Goal: Find specific page/section: Find specific page/section

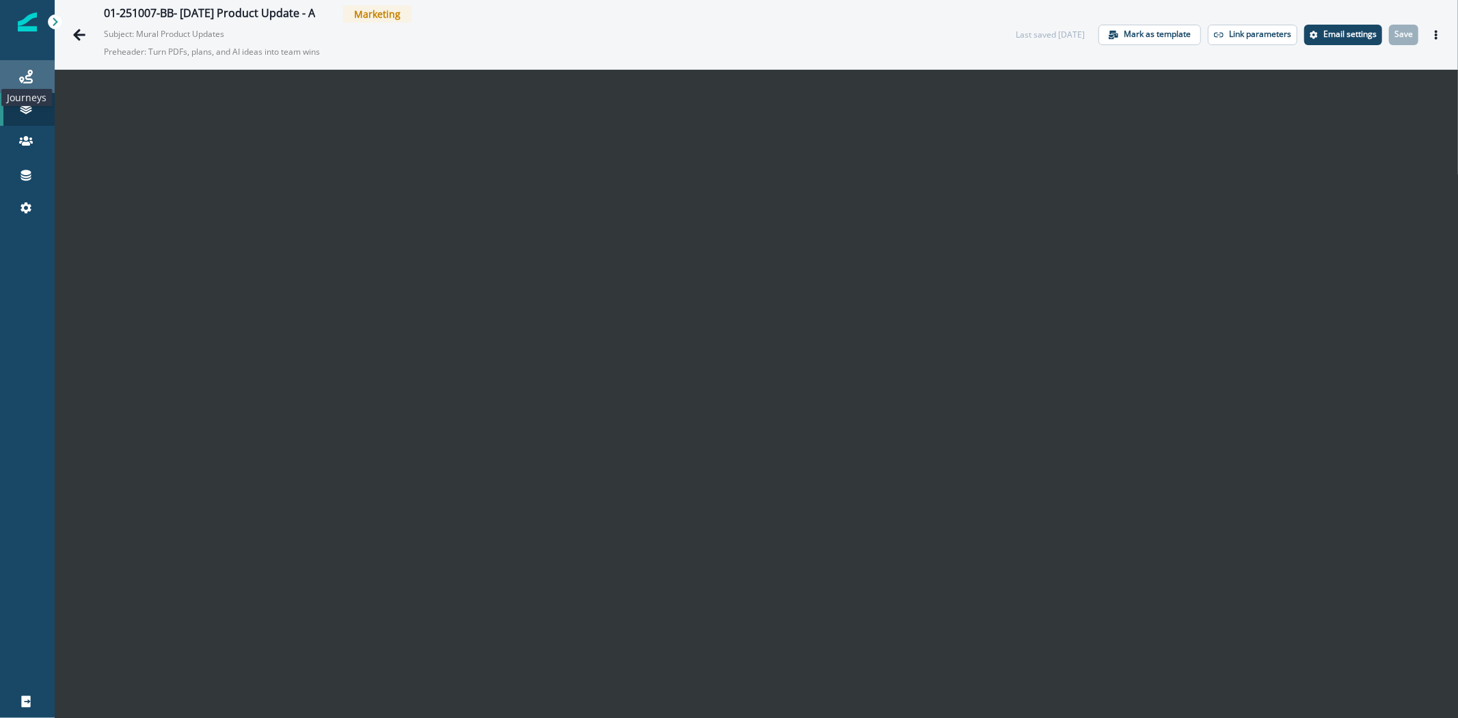
click at [25, 79] on icon at bounding box center [26, 77] width 14 height 14
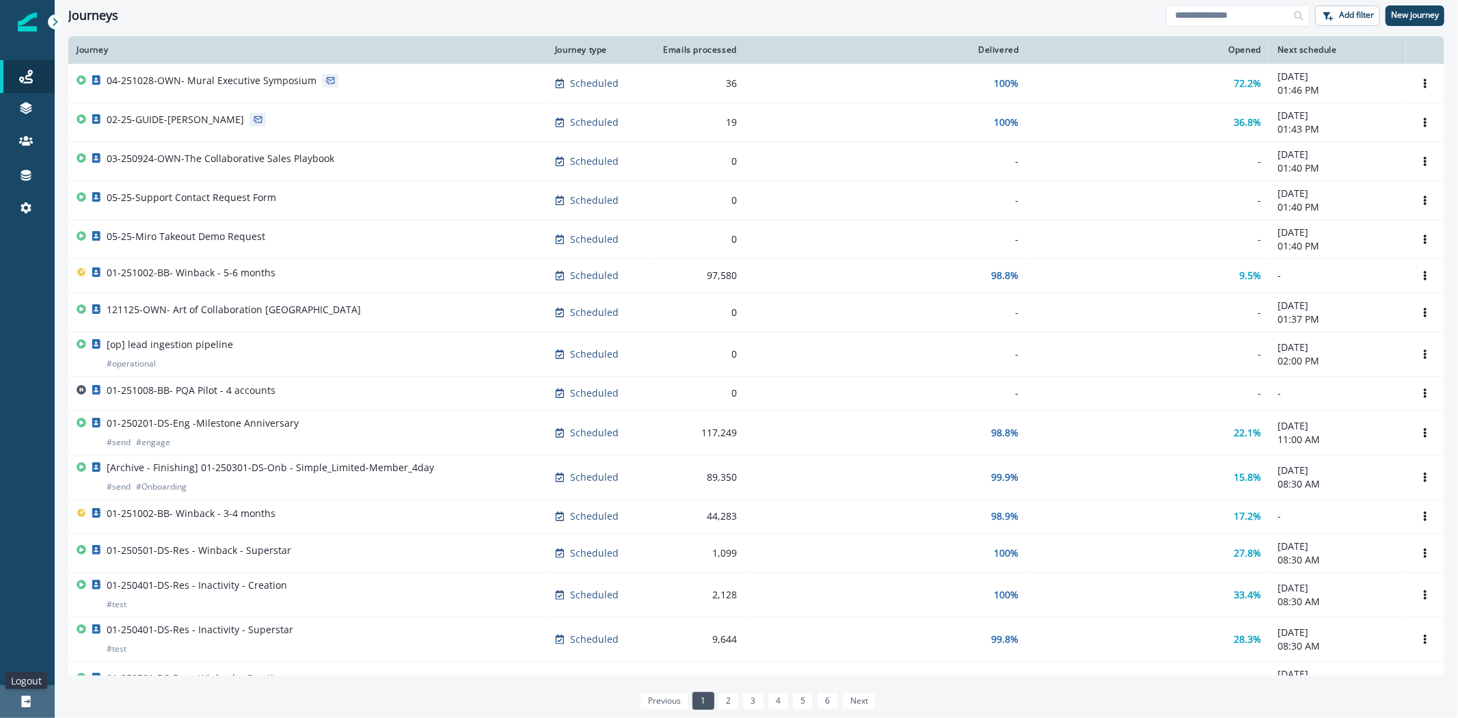
click at [26, 702] on icon at bounding box center [25, 702] width 9 height 12
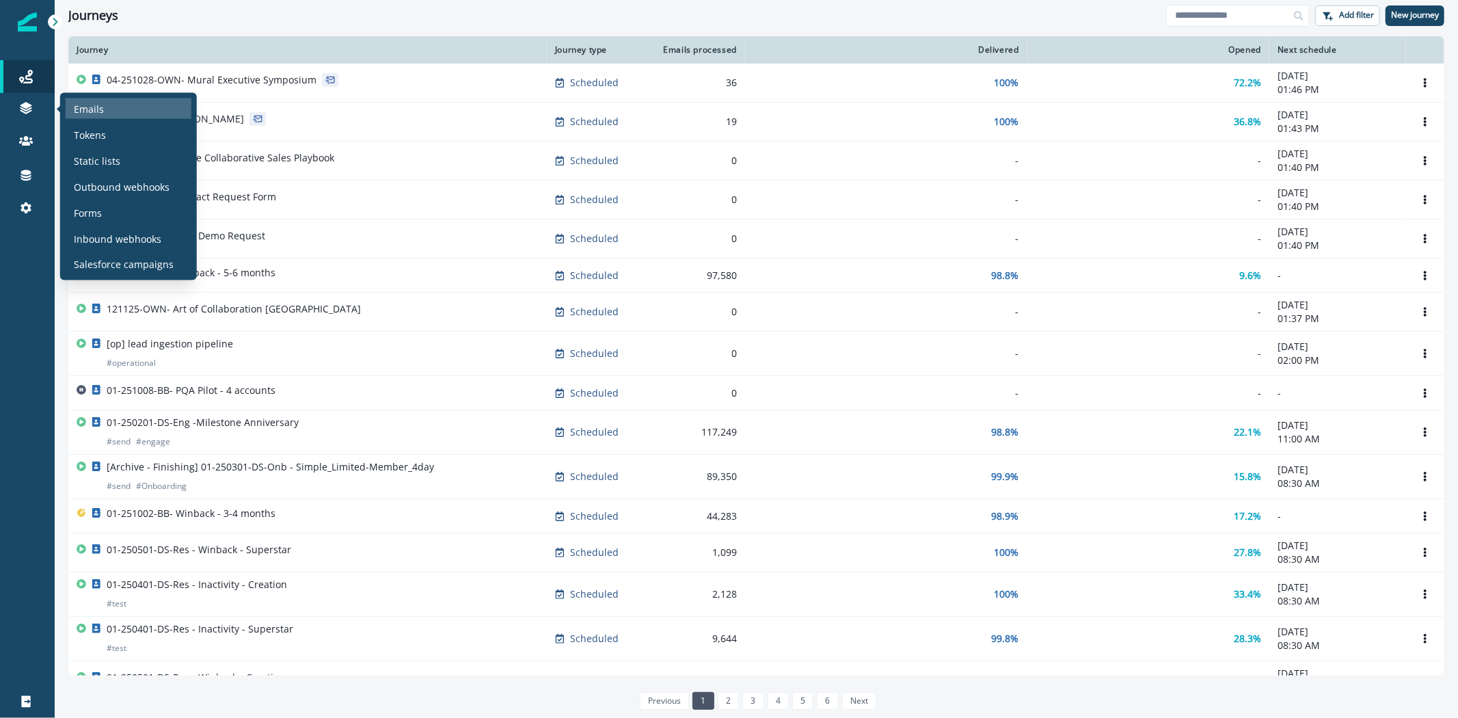
click at [79, 107] on p "Emails" at bounding box center [89, 108] width 30 height 14
